Goal: Task Accomplishment & Management: Manage account settings

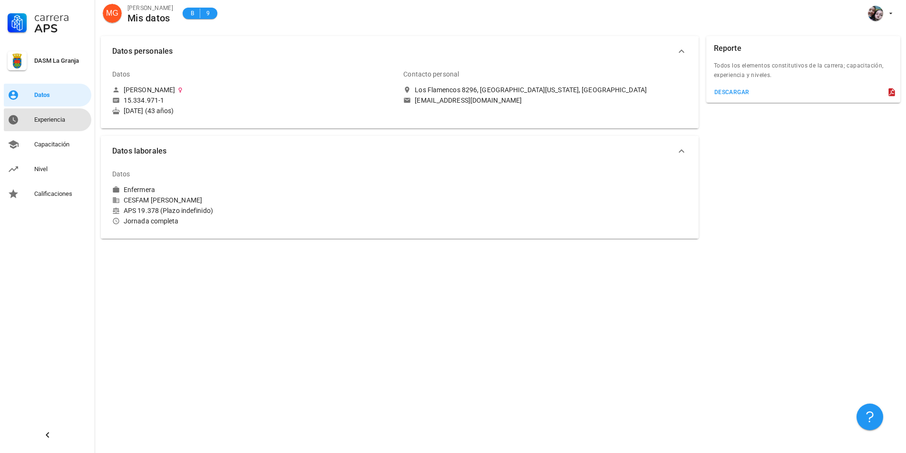
click at [37, 122] on div "Experiencia" at bounding box center [60, 120] width 53 height 8
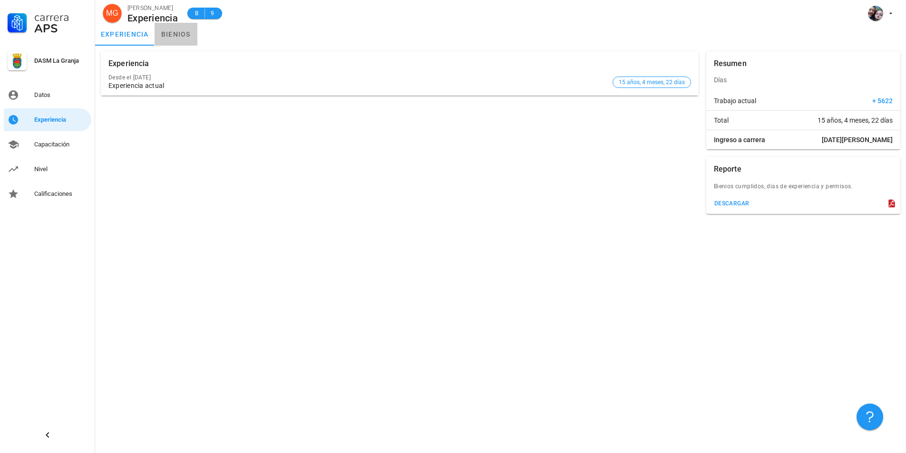
click at [183, 31] on link "bienios" at bounding box center [176, 34] width 43 height 23
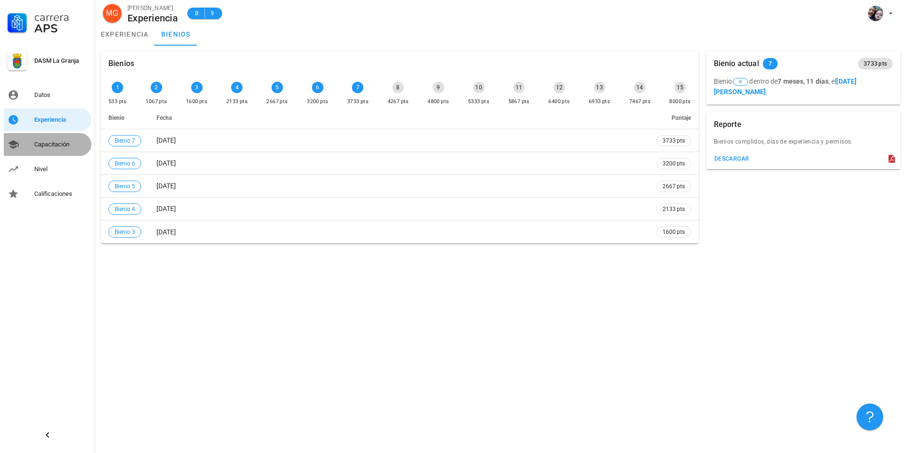
click at [52, 145] on div "Capacitación" at bounding box center [60, 145] width 53 height 8
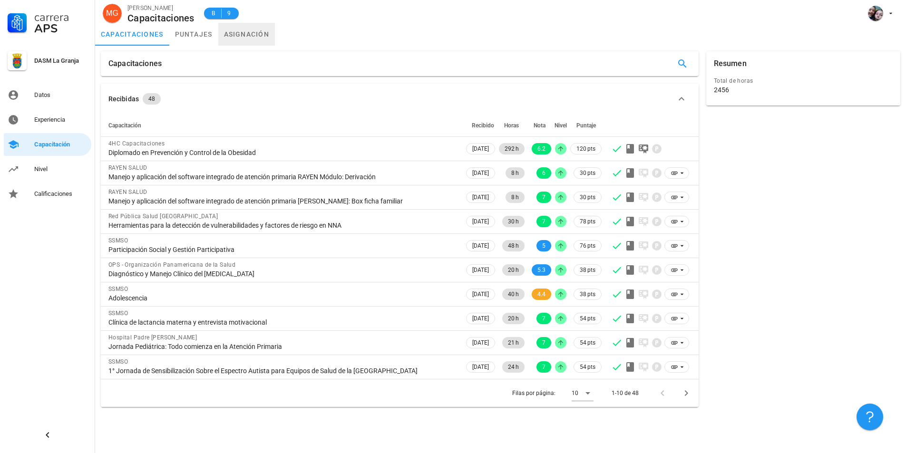
click at [263, 32] on link "asignación" at bounding box center [246, 34] width 57 height 23
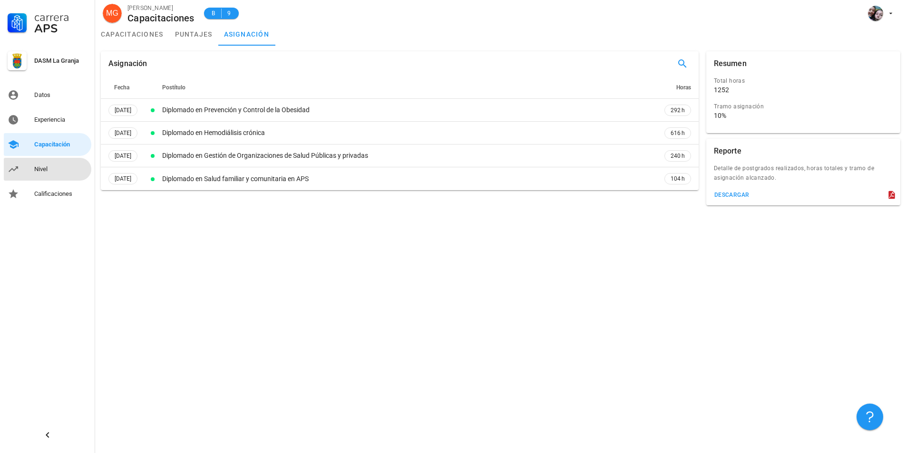
click at [47, 169] on div "Nivel" at bounding box center [60, 170] width 53 height 8
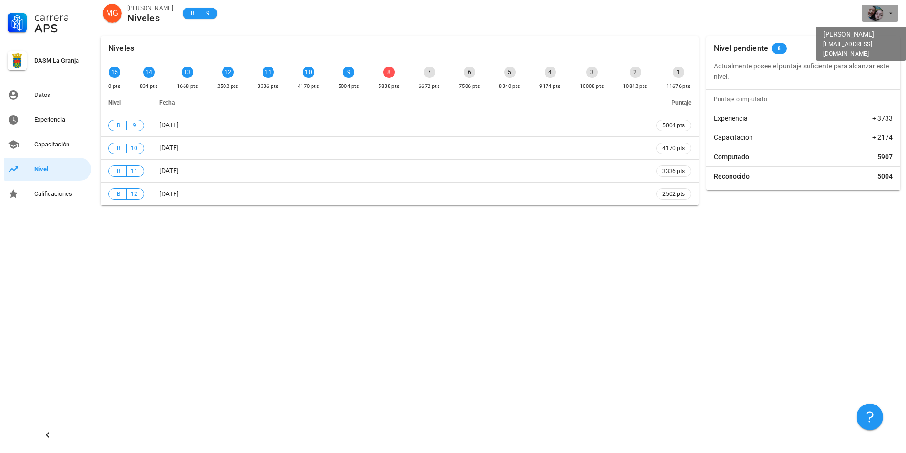
click at [875, 9] on div "avatar" at bounding box center [875, 13] width 15 height 15
click at [887, 34] on div "Salir" at bounding box center [885, 37] width 15 height 19
